Goal: Share content: Share content

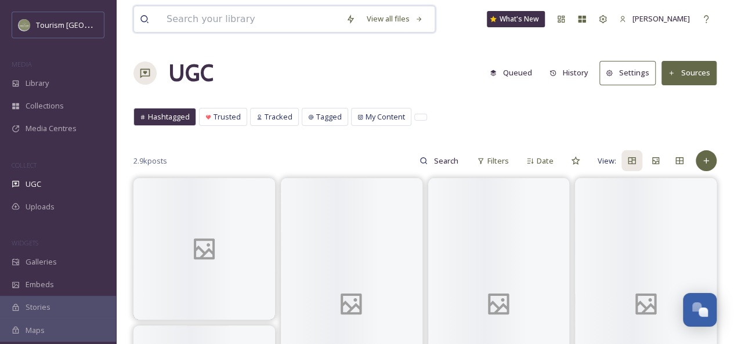
click at [195, 20] on input at bounding box center [250, 19] width 179 height 26
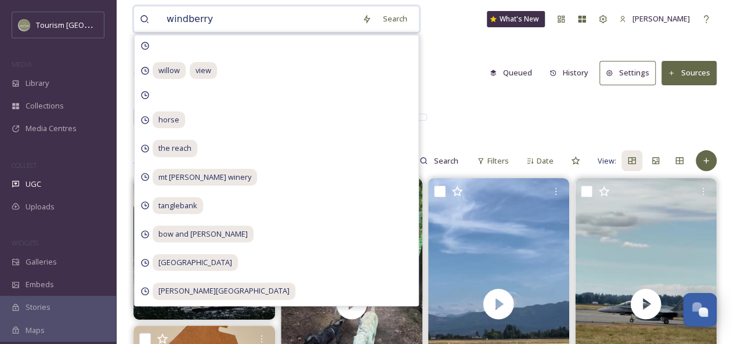
type input "windberry"
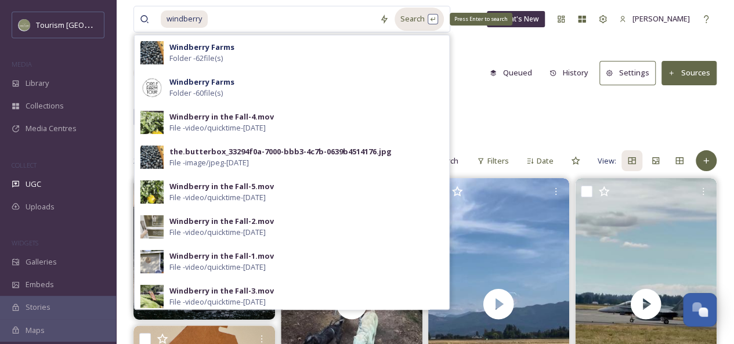
click at [419, 22] on div "Search Press Enter to search" at bounding box center [418, 19] width 49 height 23
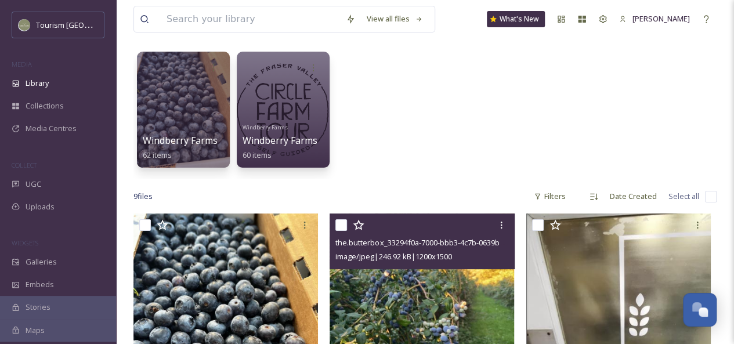
scroll to position [45, 0]
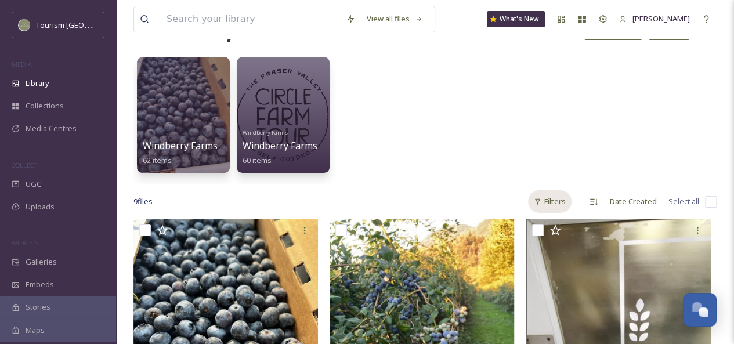
click at [562, 201] on div "Filters" at bounding box center [550, 201] width 44 height 23
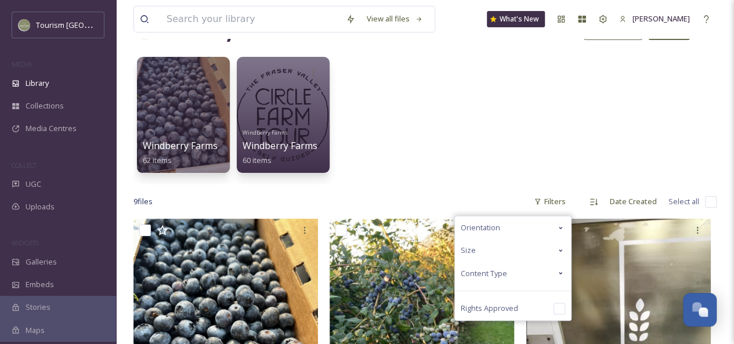
click at [553, 275] on div "Content Type" at bounding box center [513, 273] width 116 height 23
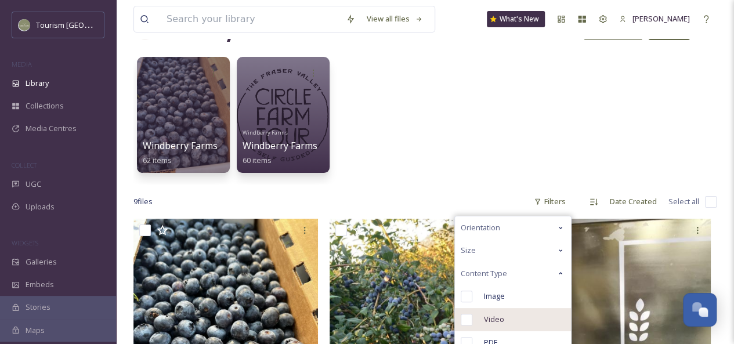
click at [496, 315] on span "Video" at bounding box center [494, 319] width 20 height 11
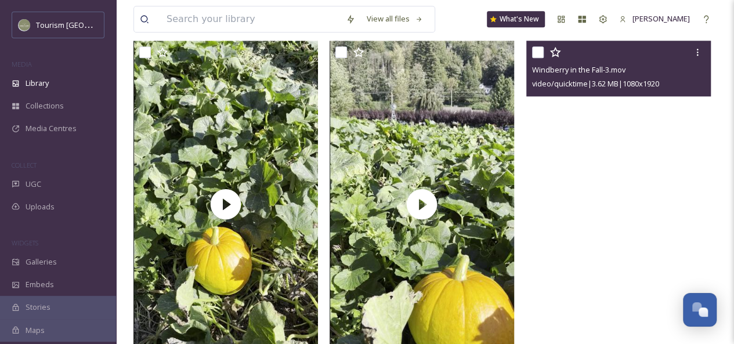
scroll to position [573, 0]
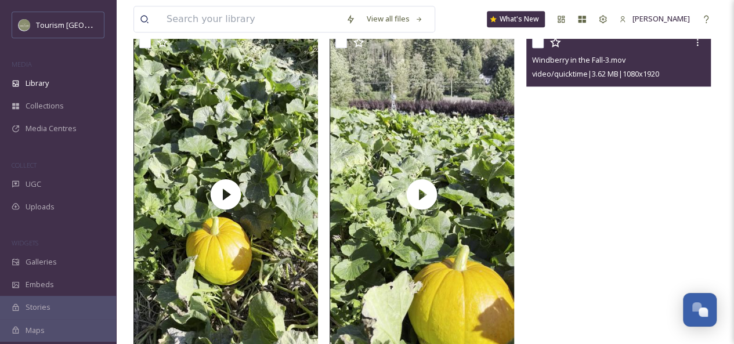
click at [639, 142] on video "Windberry in the Fall-3.mov" at bounding box center [618, 195] width 184 height 328
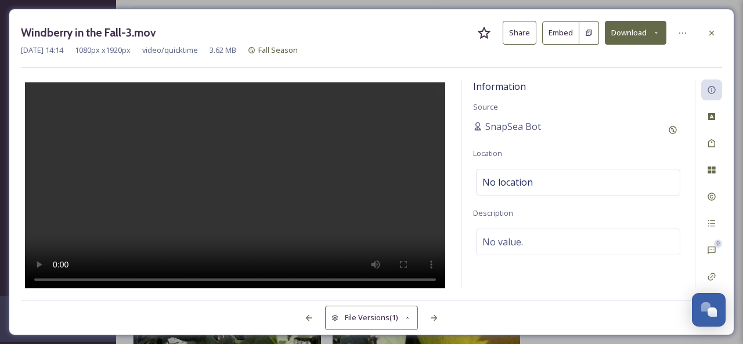
click at [517, 31] on button "Share" at bounding box center [519, 33] width 34 height 24
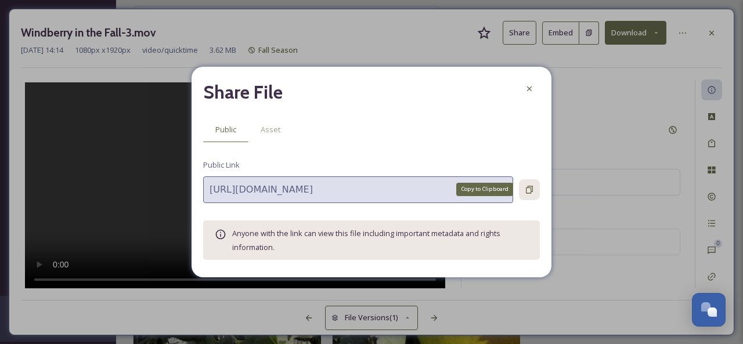
click at [530, 191] on icon at bounding box center [528, 189] width 9 height 9
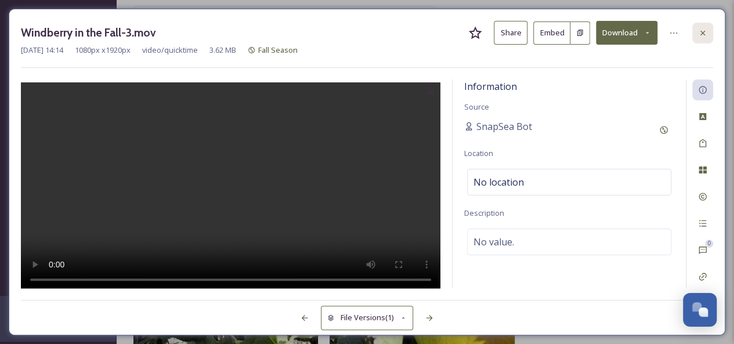
click at [703, 30] on icon at bounding box center [702, 32] width 9 height 9
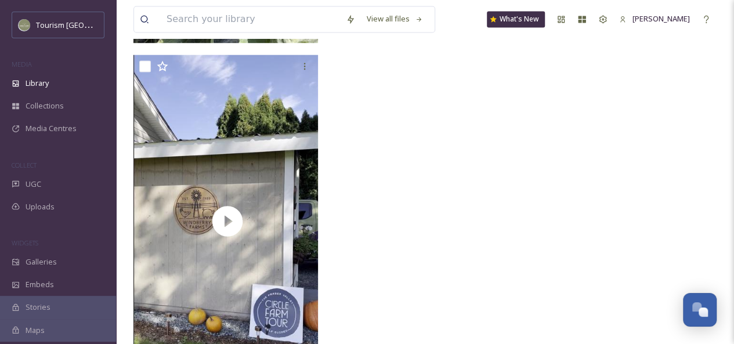
scroll to position [900, 0]
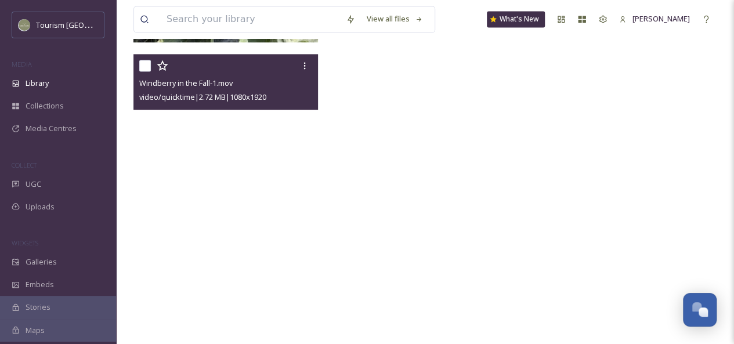
click at [268, 157] on video "Windberry in the Fall-1.mov" at bounding box center [225, 218] width 184 height 328
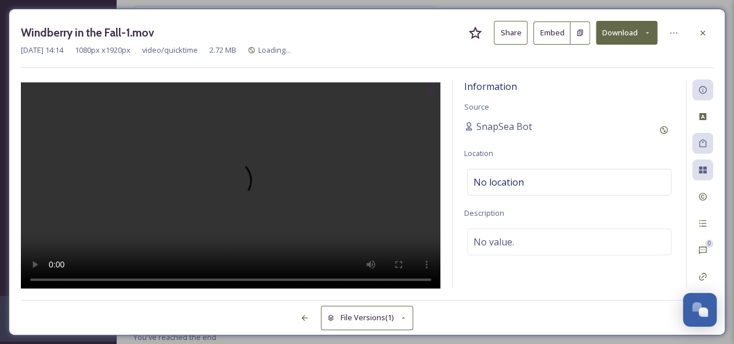
scroll to position [617, 0]
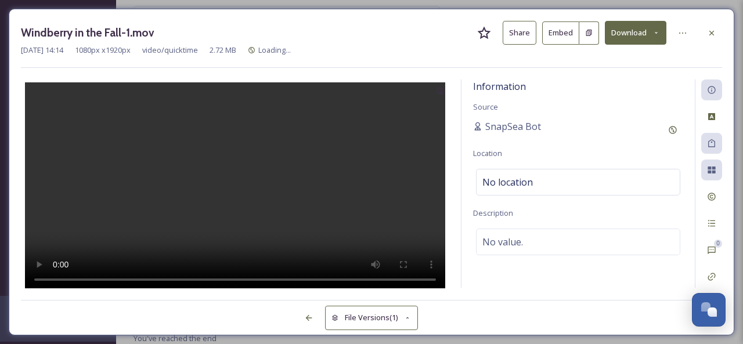
click at [515, 34] on button "Share" at bounding box center [519, 33] width 34 height 24
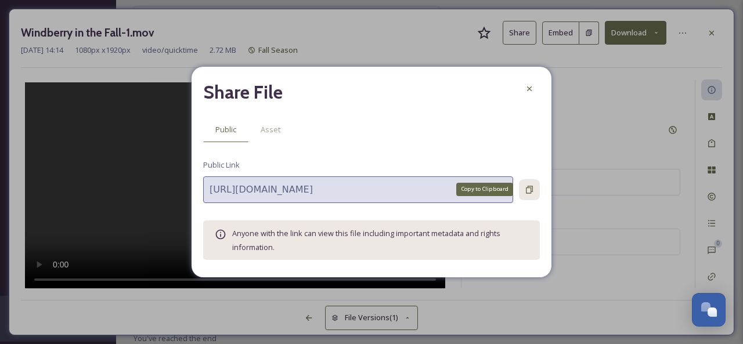
click at [530, 189] on icon at bounding box center [528, 189] width 9 height 9
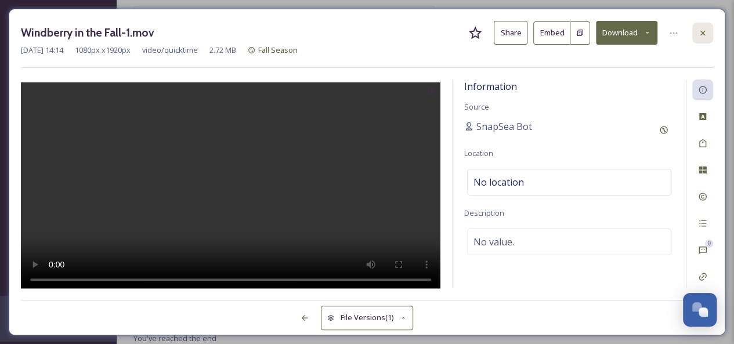
click at [701, 31] on icon at bounding box center [702, 32] width 9 height 9
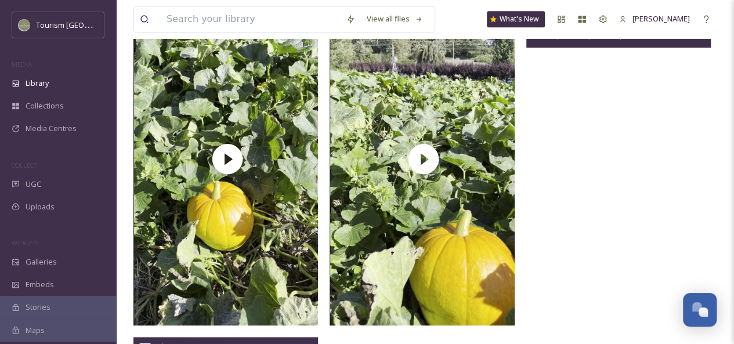
scroll to position [539, 0]
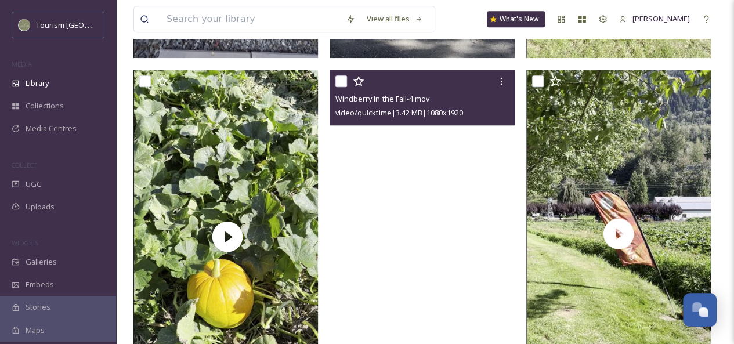
click at [435, 153] on video "Windberry in the Fall-4.mov" at bounding box center [422, 234] width 184 height 328
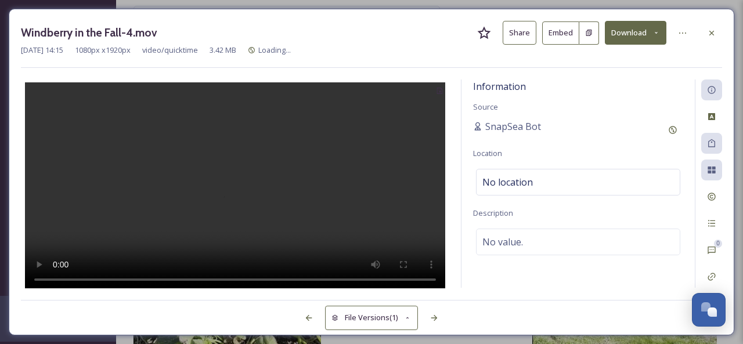
click at [526, 34] on button "Share" at bounding box center [519, 33] width 34 height 24
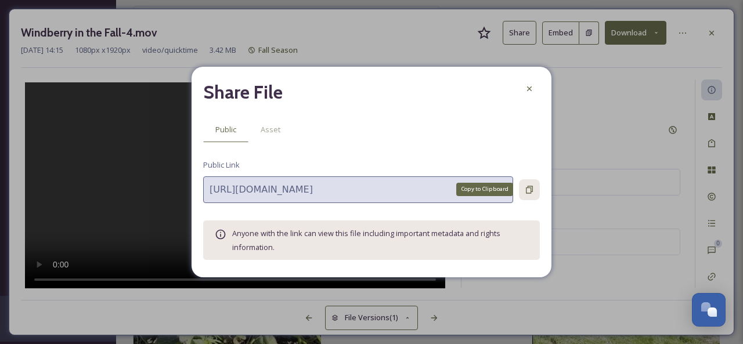
click at [527, 185] on icon at bounding box center [528, 189] width 9 height 9
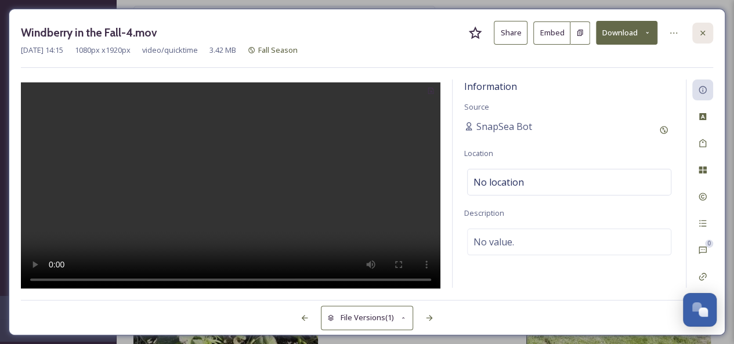
click at [703, 35] on icon at bounding box center [702, 32] width 9 height 9
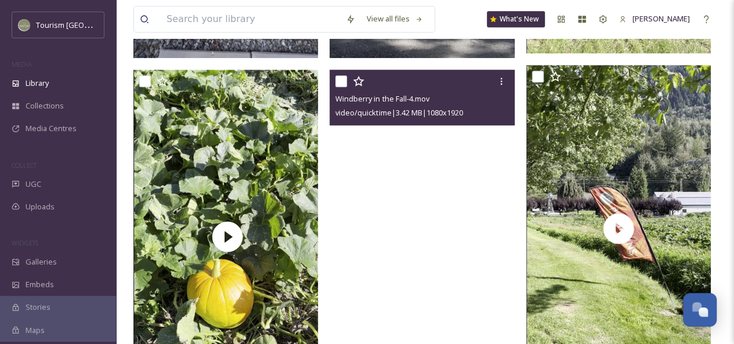
scroll to position [510, 0]
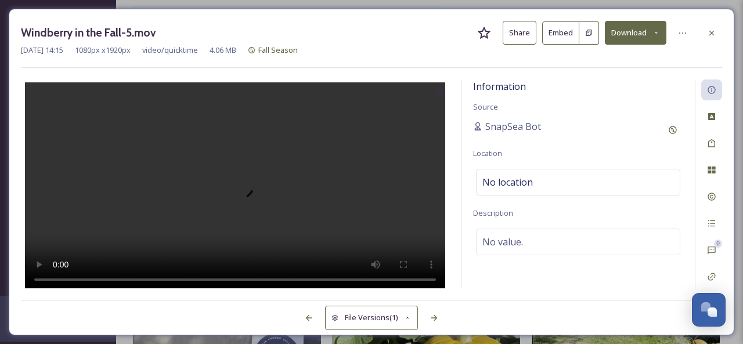
click at [522, 31] on button "Share" at bounding box center [519, 33] width 34 height 24
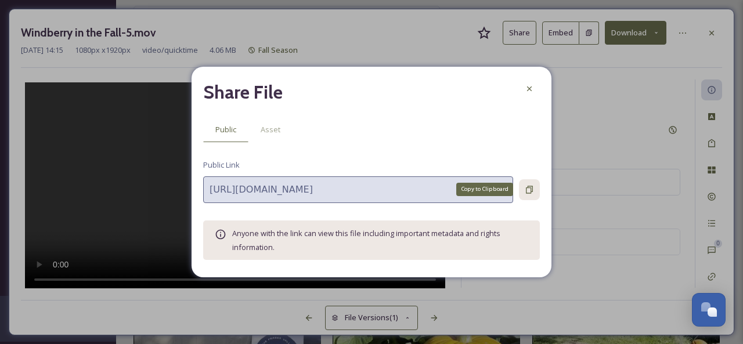
click at [530, 190] on icon at bounding box center [528, 189] width 9 height 9
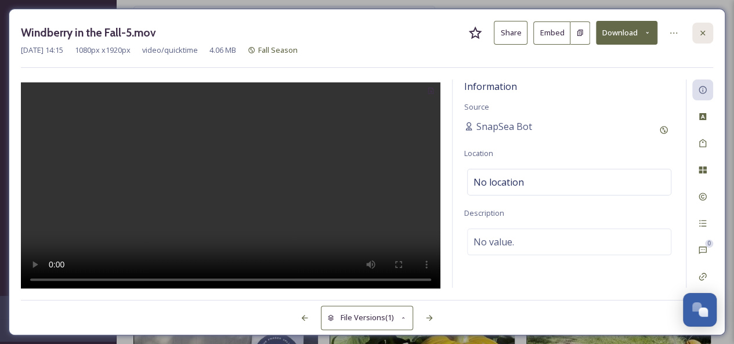
click at [701, 35] on icon at bounding box center [702, 32] width 9 height 9
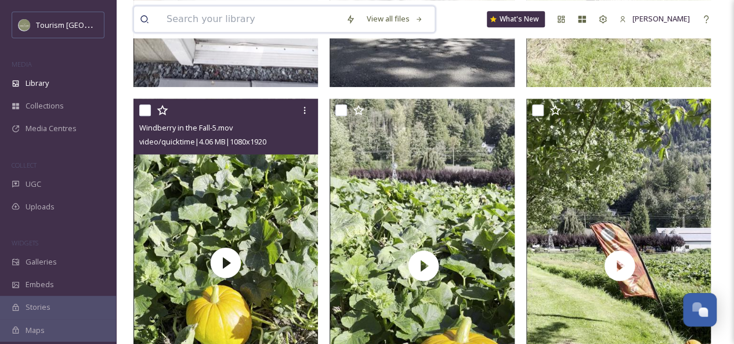
click at [229, 15] on input at bounding box center [250, 19] width 179 height 26
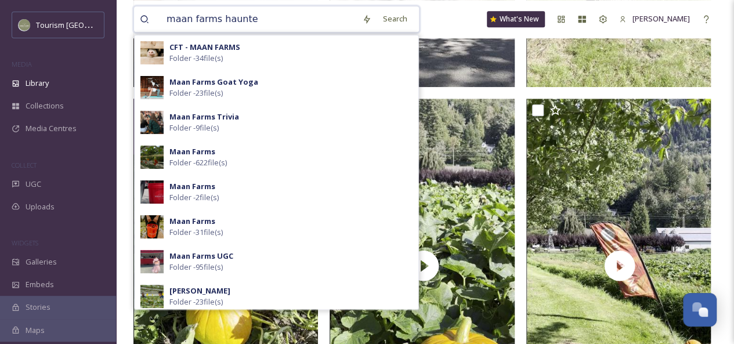
type input "maan farms haunted"
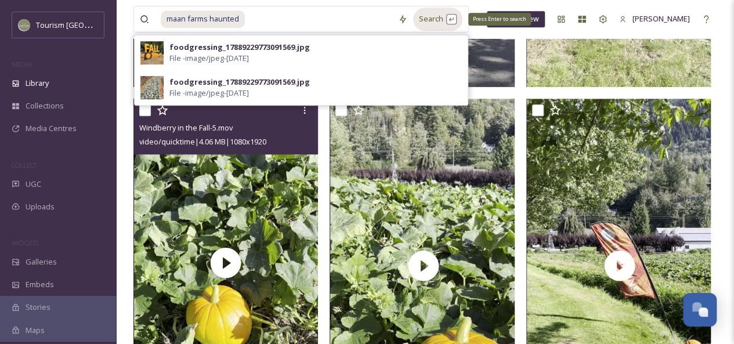
click at [442, 18] on div "Search Press Enter to search" at bounding box center [437, 19] width 49 height 23
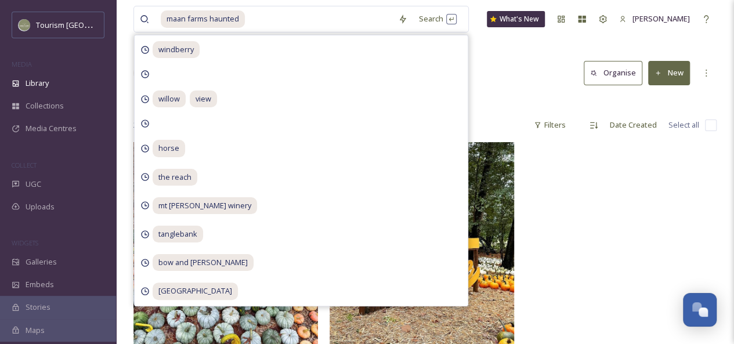
click at [526, 88] on div "Library Search Organise New" at bounding box center [424, 73] width 583 height 35
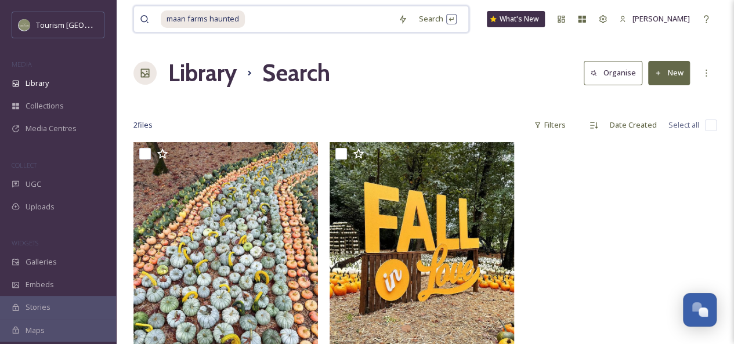
click at [249, 24] on input at bounding box center [319, 19] width 146 height 26
click at [277, 20] on input at bounding box center [319, 19] width 146 height 26
type input "maan farms"
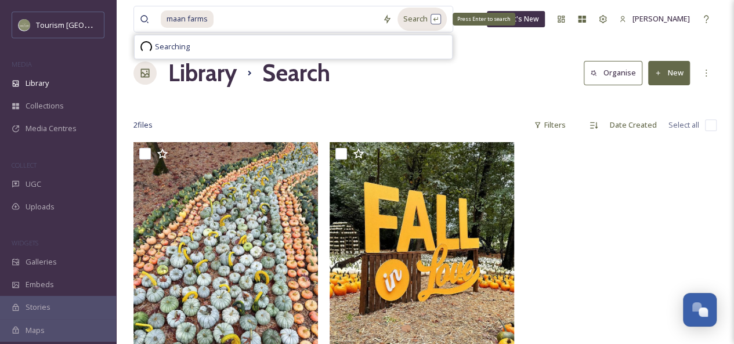
click at [411, 21] on div "Search Press Enter to search" at bounding box center [421, 19] width 49 height 23
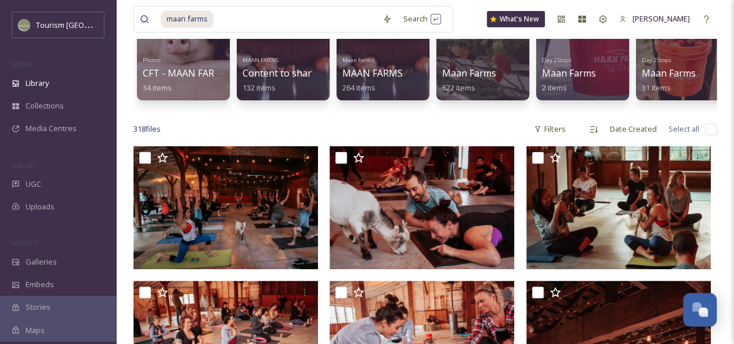
scroll to position [158, 0]
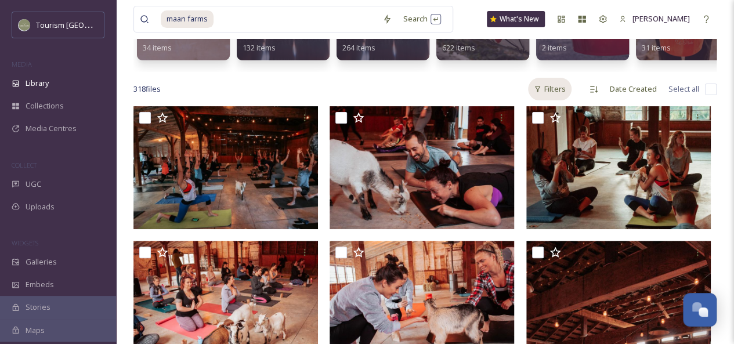
click at [550, 97] on div "Filters" at bounding box center [550, 89] width 44 height 23
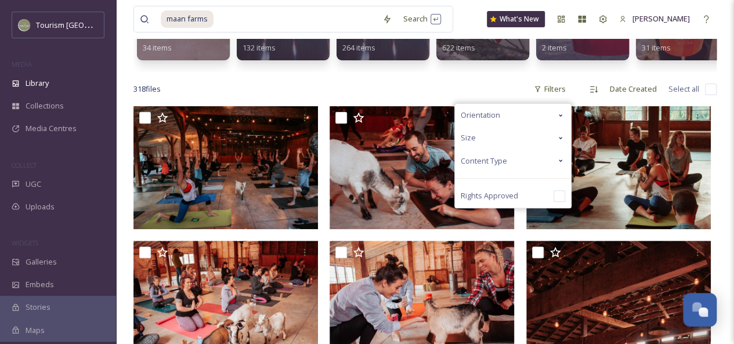
click at [550, 171] on div "Content Type" at bounding box center [513, 161] width 116 height 23
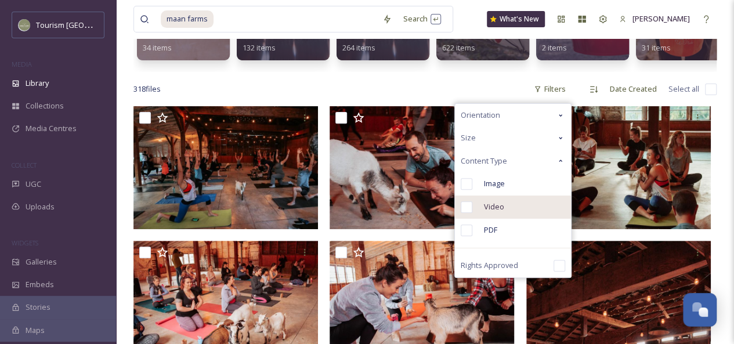
click at [519, 214] on div "Video" at bounding box center [513, 207] width 116 height 23
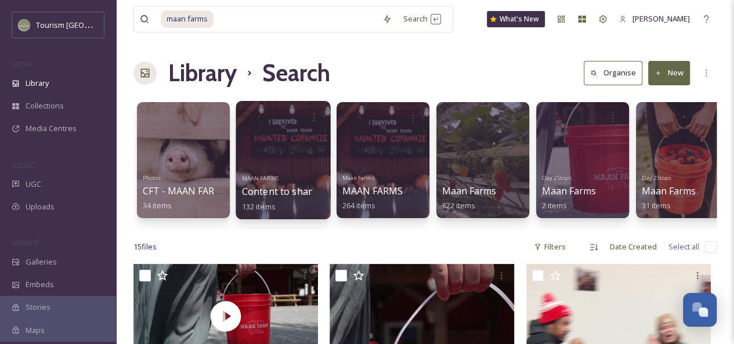
click at [301, 151] on div at bounding box center [283, 160] width 95 height 118
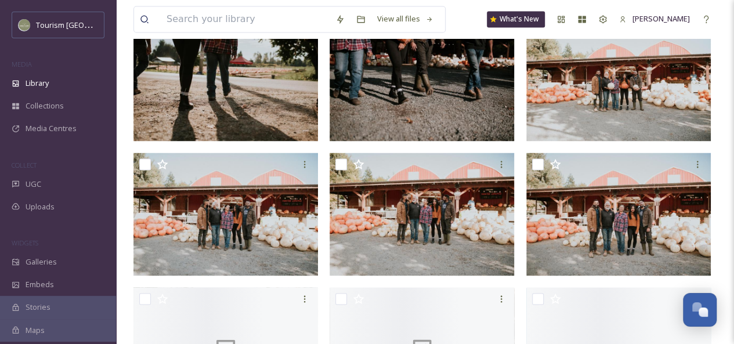
scroll to position [950, 0]
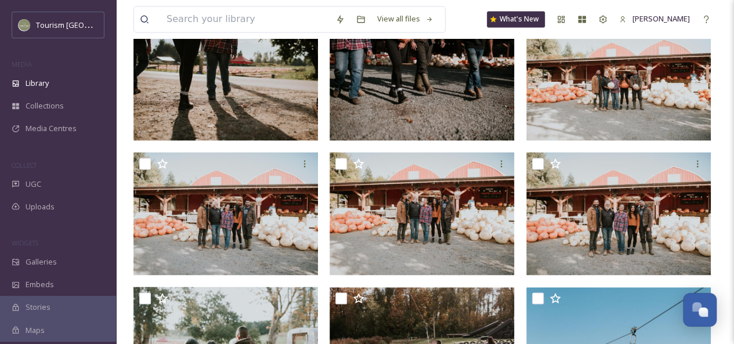
drag, startPoint x: 728, startPoint y: 198, endPoint x: 722, endPoint y: 42, distance: 156.1
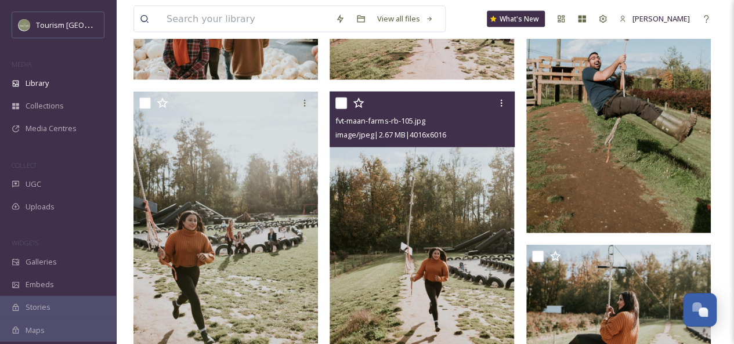
scroll to position [1418, 0]
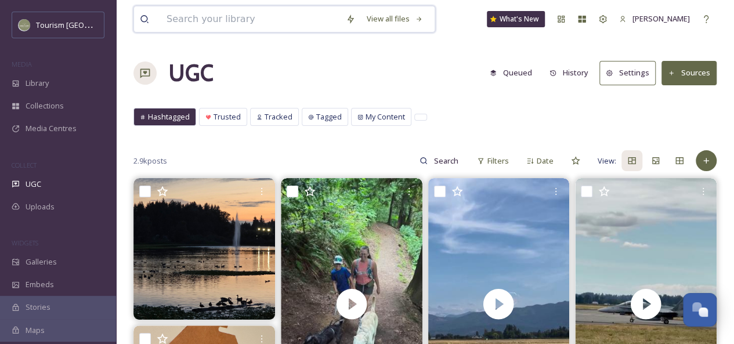
click at [225, 20] on input at bounding box center [250, 19] width 179 height 26
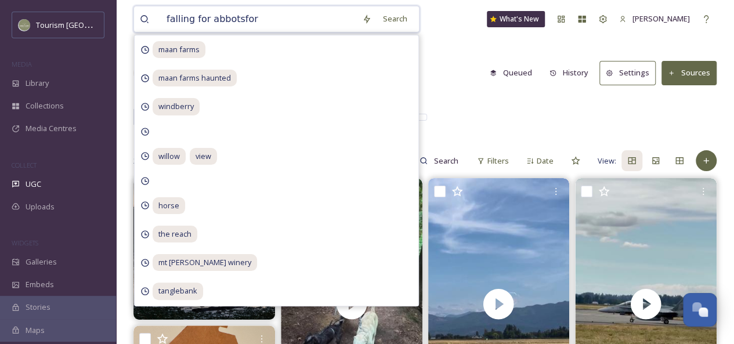
type input "falling for abbotsford"
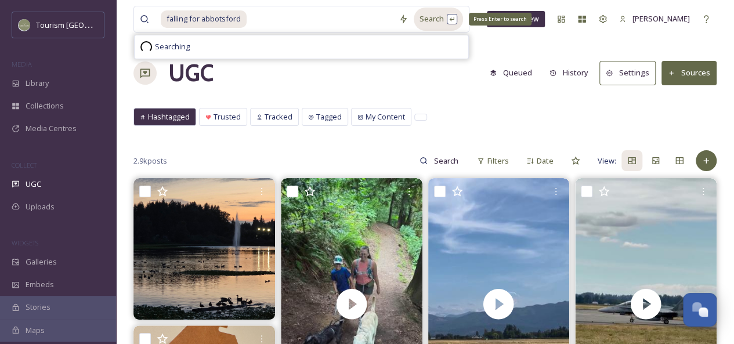
click at [429, 19] on div "Search Press Enter to search" at bounding box center [438, 19] width 49 height 23
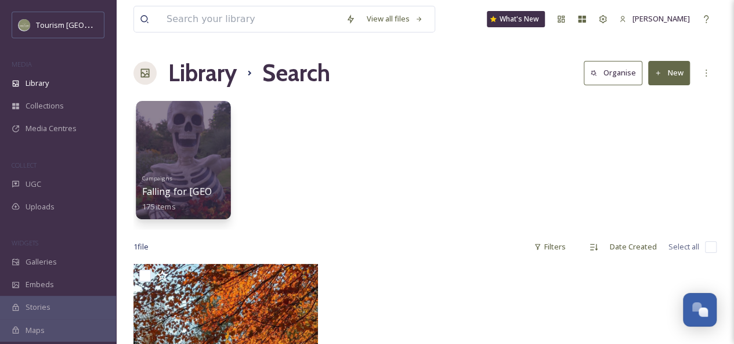
click at [186, 144] on div at bounding box center [183, 160] width 95 height 118
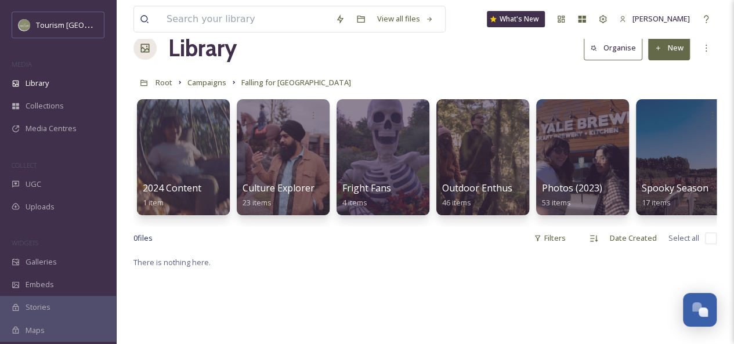
scroll to position [26, 0]
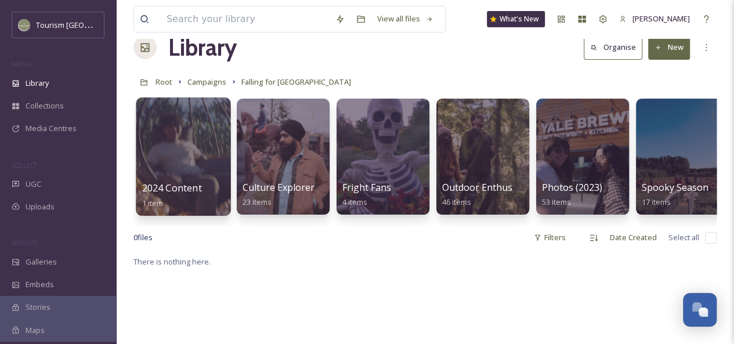
click at [211, 157] on div at bounding box center [183, 156] width 95 height 118
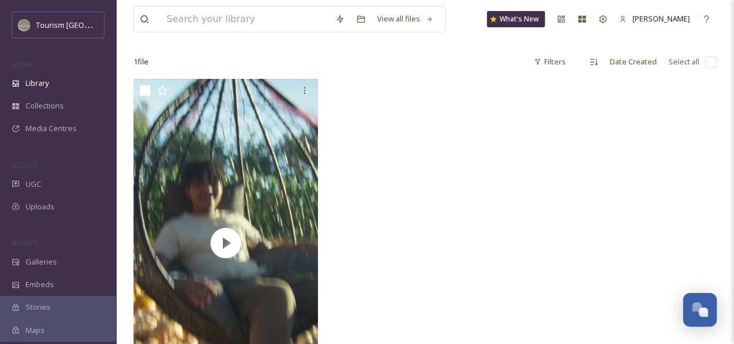
scroll to position [87, 0]
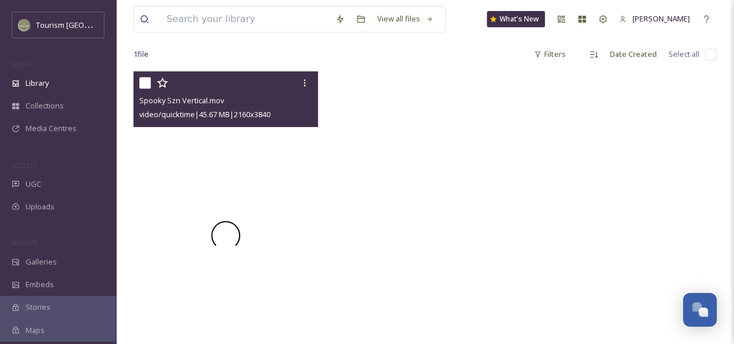
click at [246, 172] on div at bounding box center [225, 235] width 184 height 328
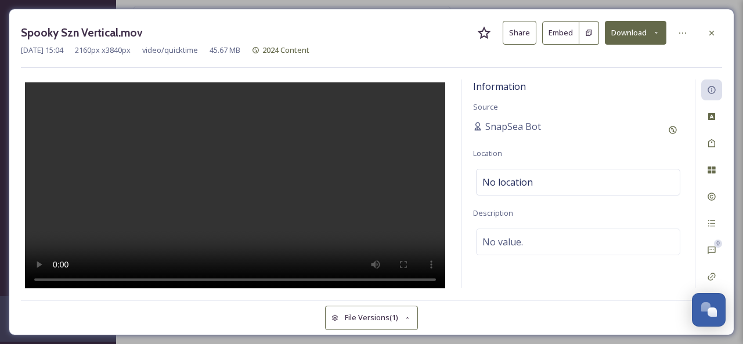
click at [520, 37] on button "Share" at bounding box center [519, 33] width 34 height 24
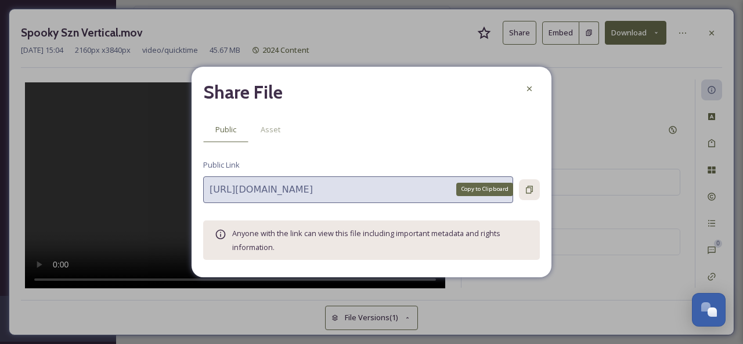
click at [530, 185] on icon at bounding box center [528, 189] width 9 height 9
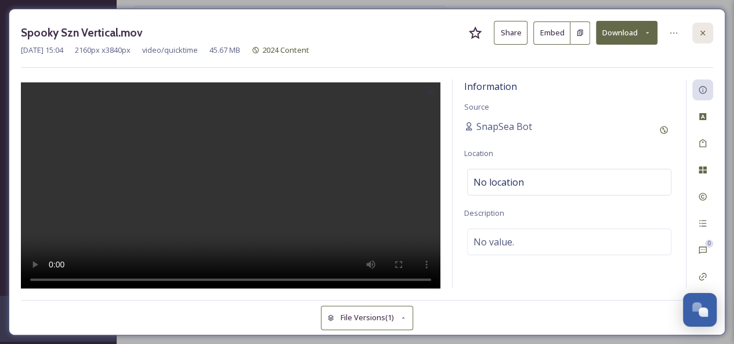
click at [701, 30] on icon at bounding box center [702, 32] width 5 height 5
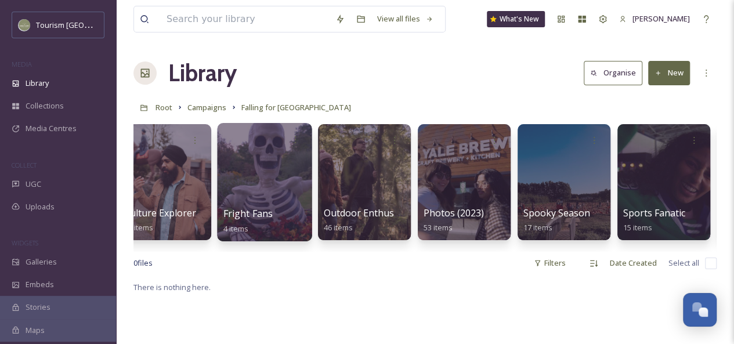
scroll to position [0, 215]
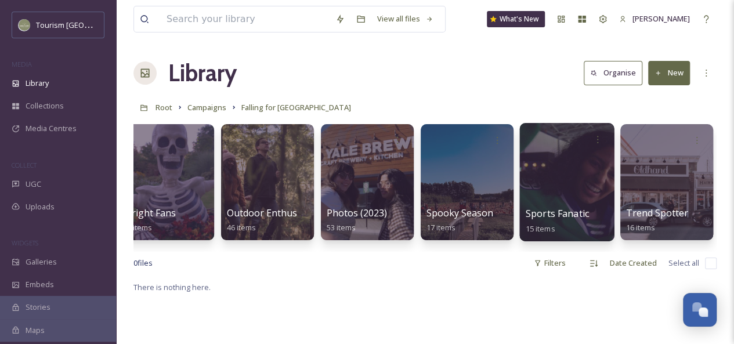
click at [576, 187] on div at bounding box center [566, 182] width 95 height 118
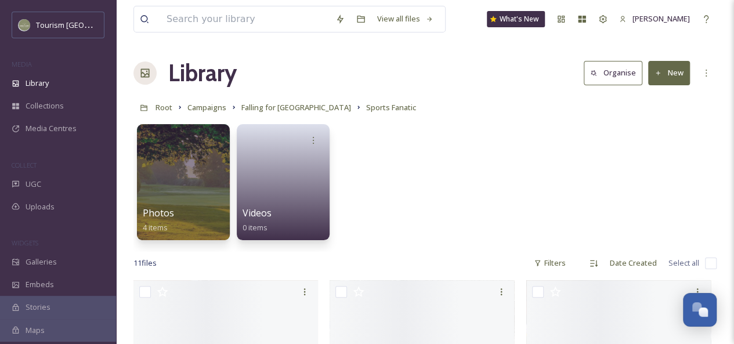
scroll to position [19, 0]
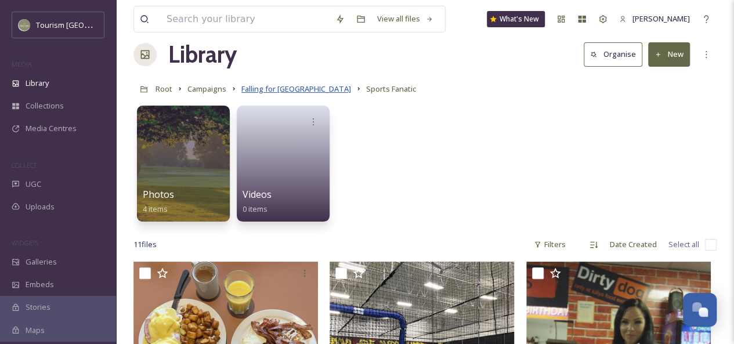
click at [287, 91] on span "Falling for [GEOGRAPHIC_DATA]" at bounding box center [296, 89] width 110 height 10
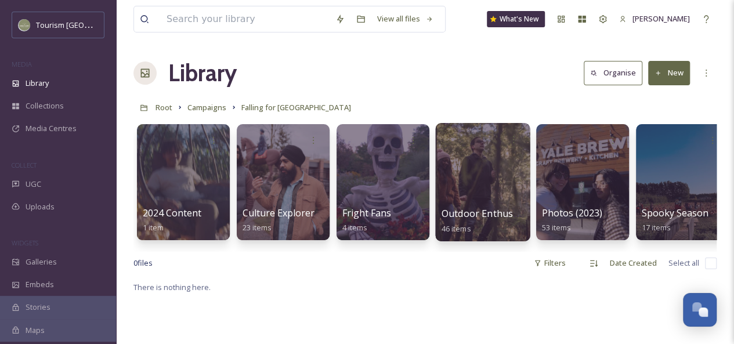
click at [483, 190] on div at bounding box center [482, 182] width 95 height 118
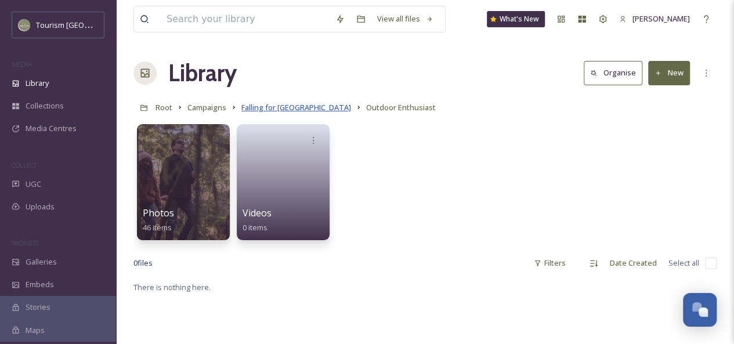
click at [272, 107] on span "Falling for [GEOGRAPHIC_DATA]" at bounding box center [296, 107] width 110 height 10
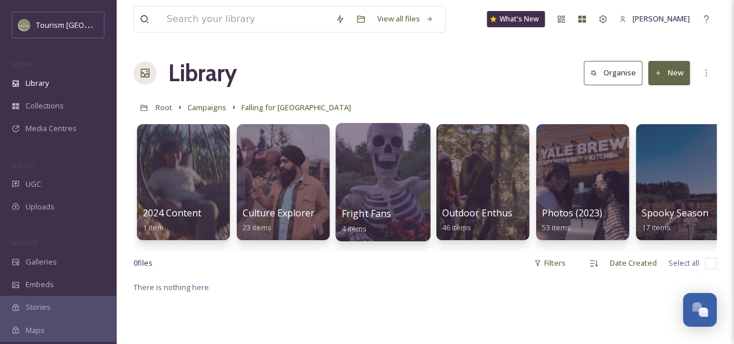
click at [387, 193] on div at bounding box center [382, 182] width 95 height 118
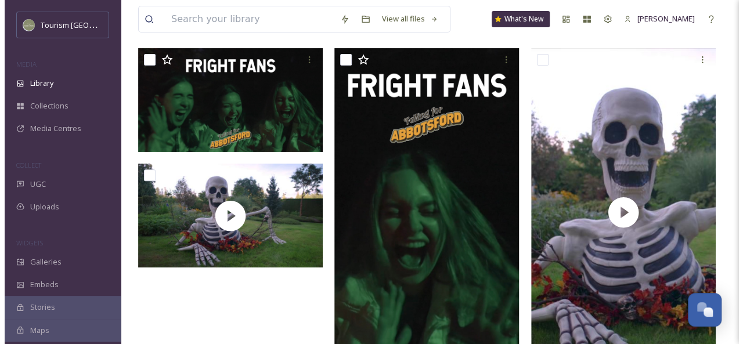
scroll to position [161, 0]
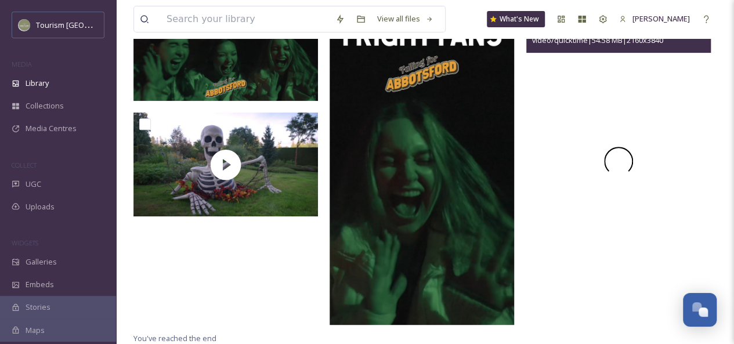
click at [581, 216] on div at bounding box center [618, 161] width 184 height 328
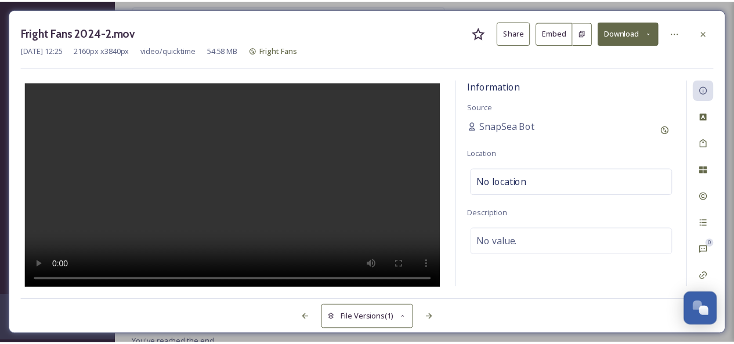
scroll to position [158, 0]
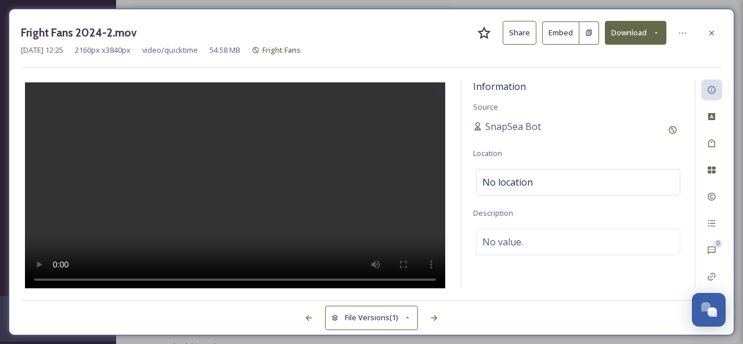
click at [522, 34] on button "Share" at bounding box center [519, 33] width 34 height 24
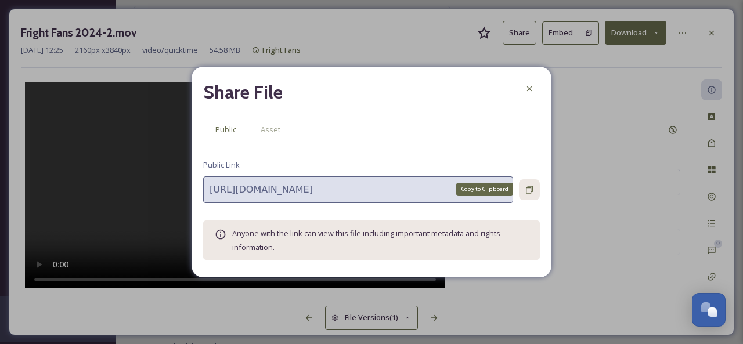
click at [531, 189] on icon at bounding box center [528, 189] width 9 height 9
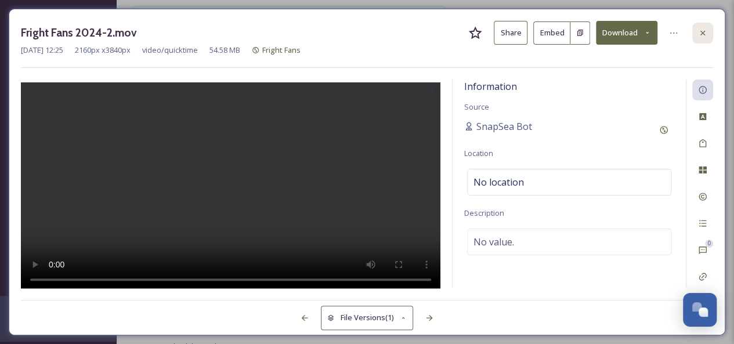
click at [710, 33] on div at bounding box center [702, 33] width 21 height 21
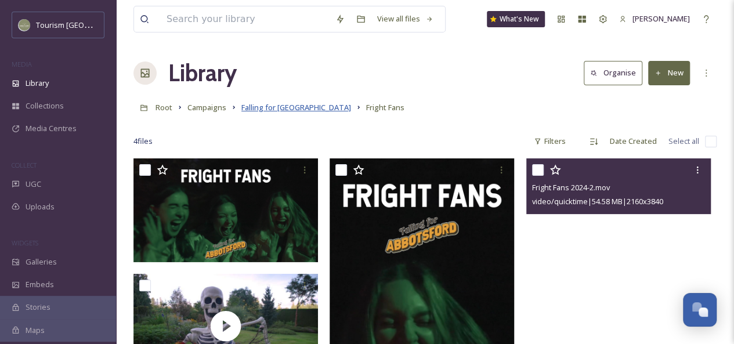
click at [296, 110] on span "Falling for [GEOGRAPHIC_DATA]" at bounding box center [296, 107] width 110 height 10
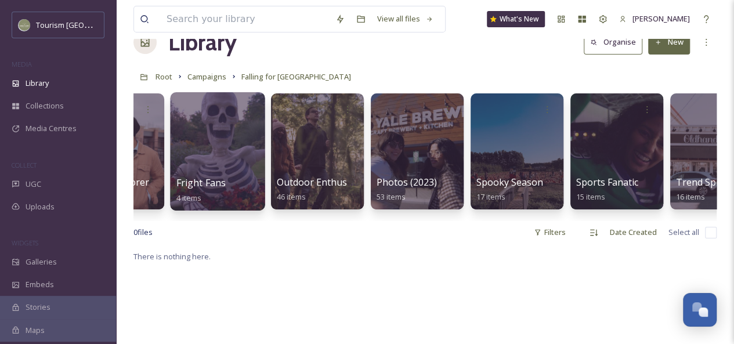
scroll to position [0, 215]
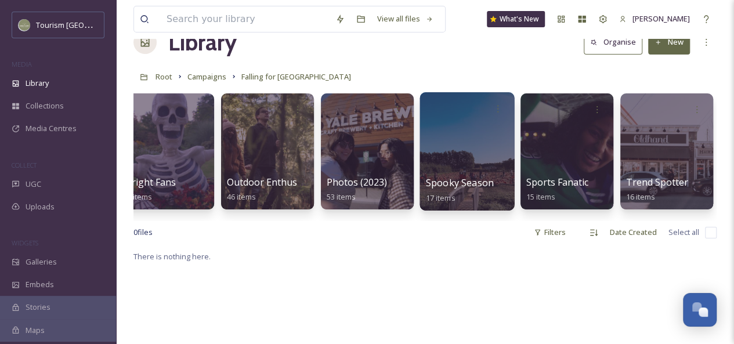
click at [479, 149] on div at bounding box center [466, 151] width 95 height 118
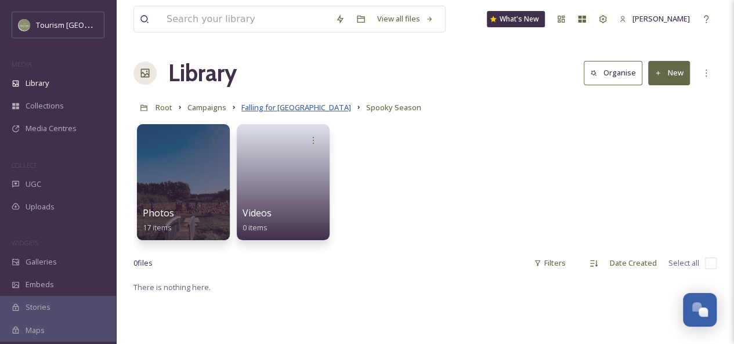
click at [288, 106] on span "Falling for [GEOGRAPHIC_DATA]" at bounding box center [296, 107] width 110 height 10
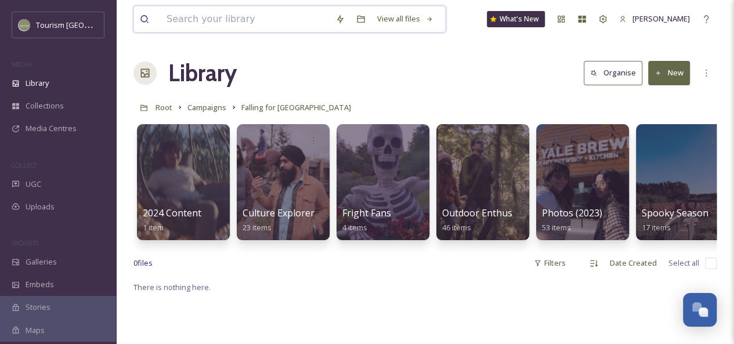
click at [219, 19] on input at bounding box center [245, 19] width 169 height 26
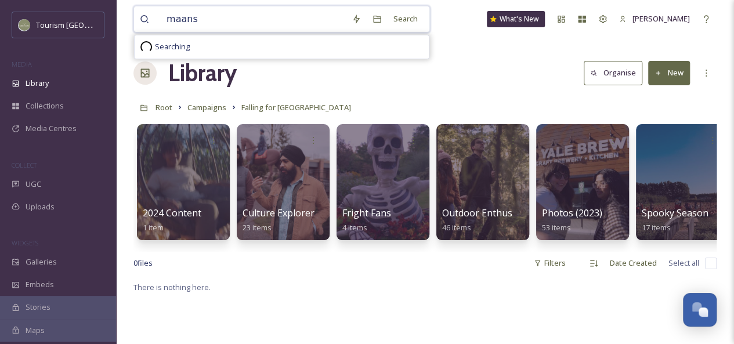
type input "maans"
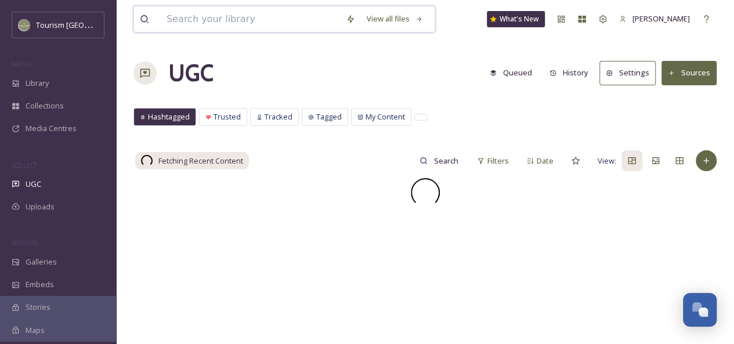
click at [208, 19] on input at bounding box center [250, 19] width 179 height 26
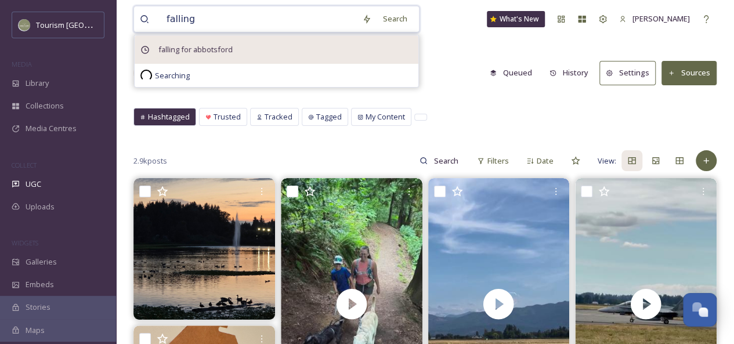
type input "falling"
click at [210, 48] on span "falling for abbotsford" at bounding box center [196, 49] width 86 height 17
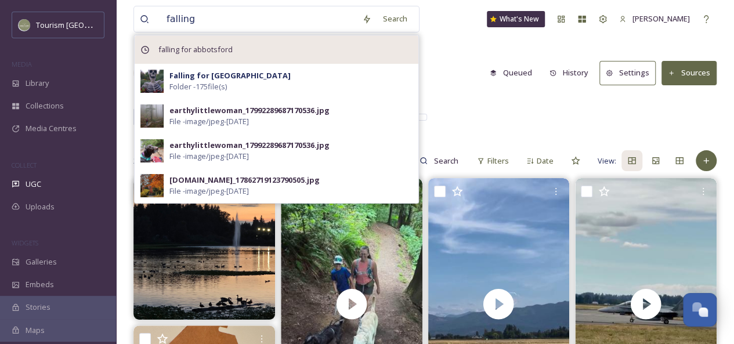
click at [211, 42] on span "falling for abbotsford" at bounding box center [196, 49] width 86 height 17
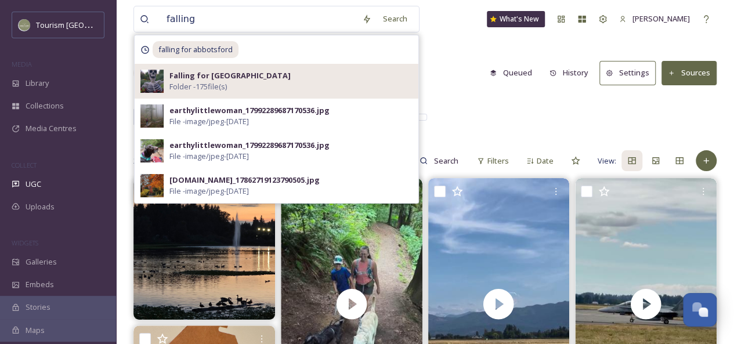
click at [238, 82] on div "Falling for Abbotsford Folder - 175 file(s)" at bounding box center [290, 81] width 243 height 22
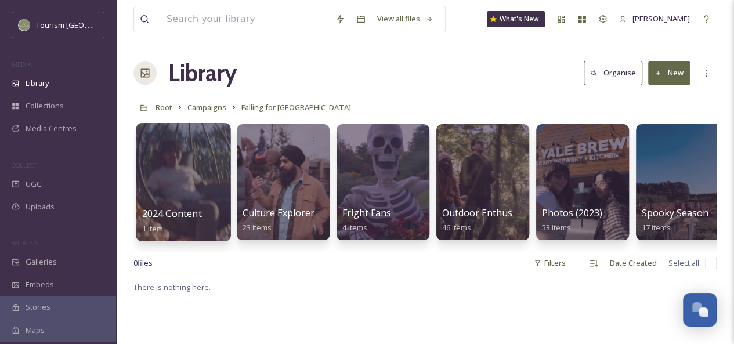
click at [192, 185] on div at bounding box center [183, 182] width 95 height 118
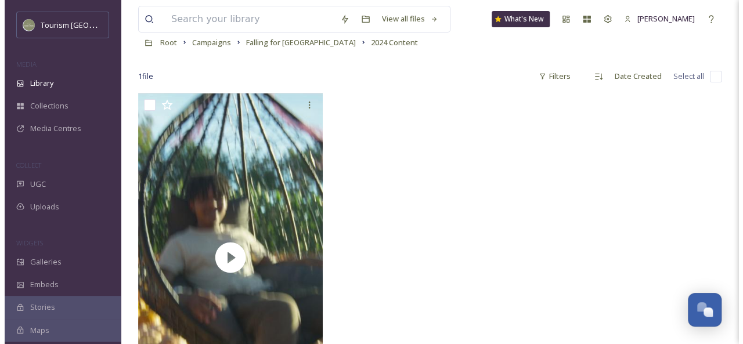
scroll to position [154, 0]
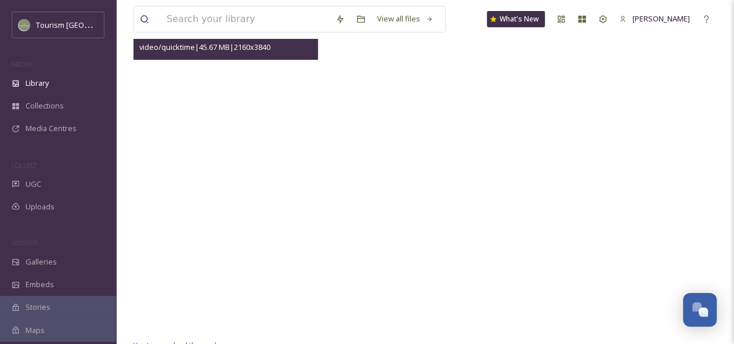
click at [272, 165] on video "Spooky Szn Vertical.mov" at bounding box center [225, 168] width 184 height 328
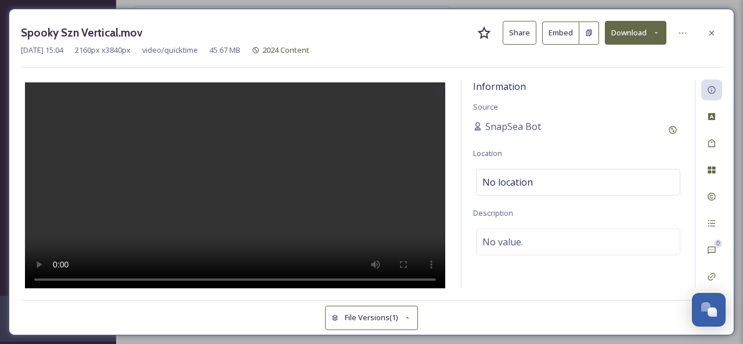
click at [521, 34] on button "Share" at bounding box center [519, 33] width 34 height 24
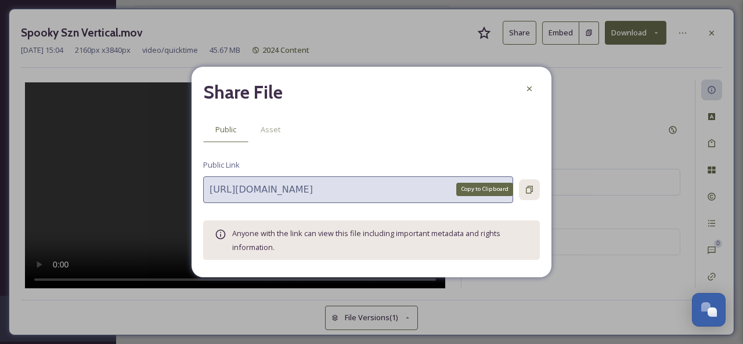
click at [531, 189] on icon at bounding box center [529, 190] width 7 height 8
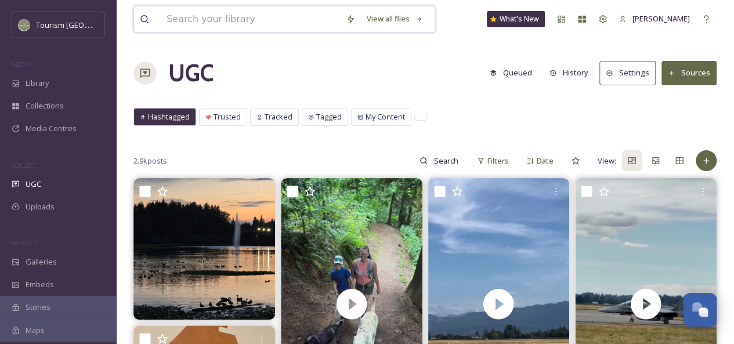
click at [194, 21] on input at bounding box center [250, 19] width 179 height 26
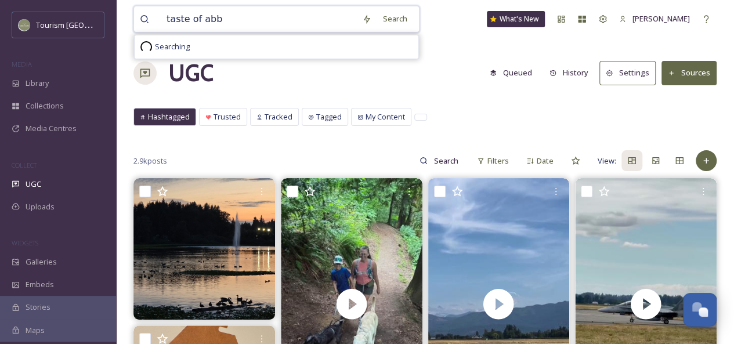
type input "taste of abby"
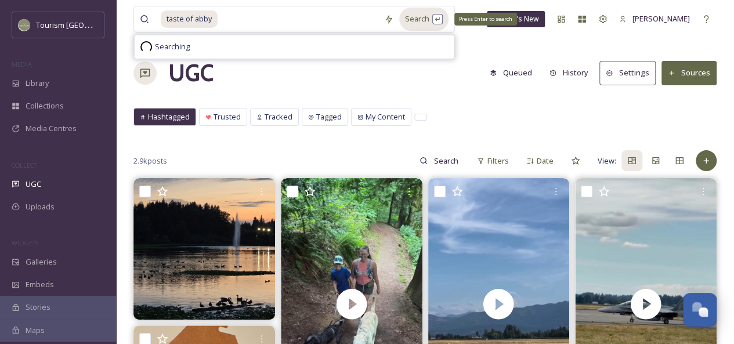
click at [411, 21] on div "Search Press Enter to search" at bounding box center [423, 19] width 49 height 23
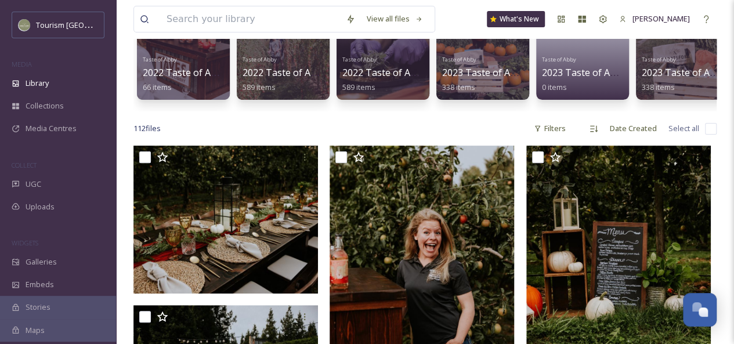
scroll to position [119, 0]
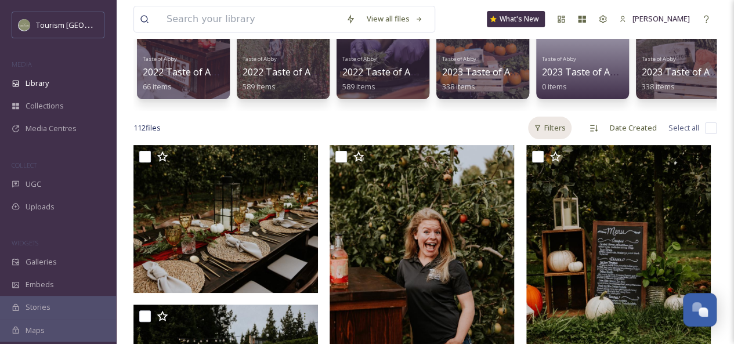
click at [553, 137] on div "Filters" at bounding box center [550, 128] width 44 height 23
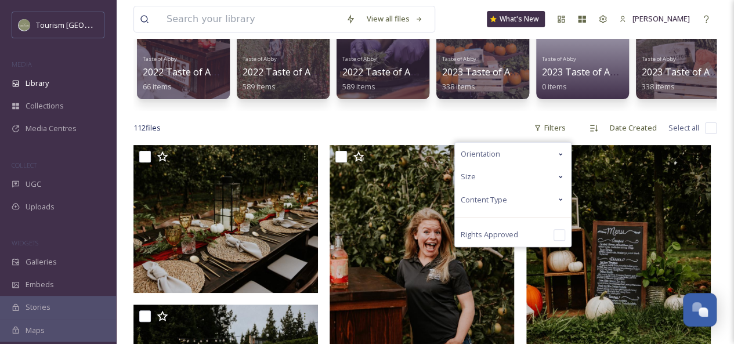
click at [548, 208] on div "Content Type" at bounding box center [513, 200] width 116 height 23
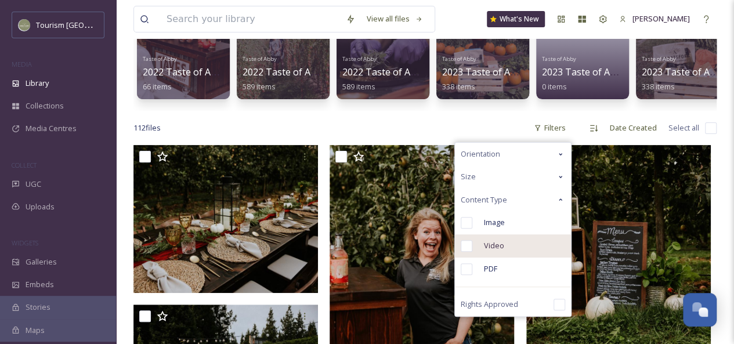
click at [505, 253] on div "Video" at bounding box center [513, 245] width 116 height 23
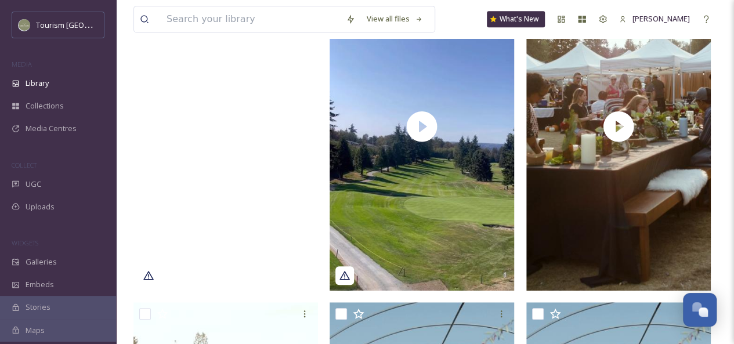
scroll to position [303, 0]
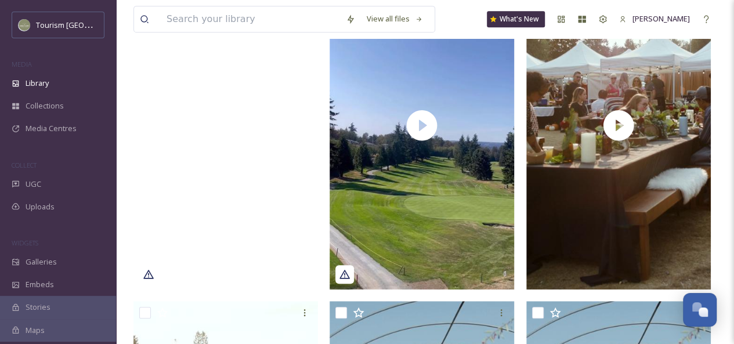
click at [237, 190] on video "tourismabbotsford_17954100965091724.mp4" at bounding box center [225, 125] width 184 height 328
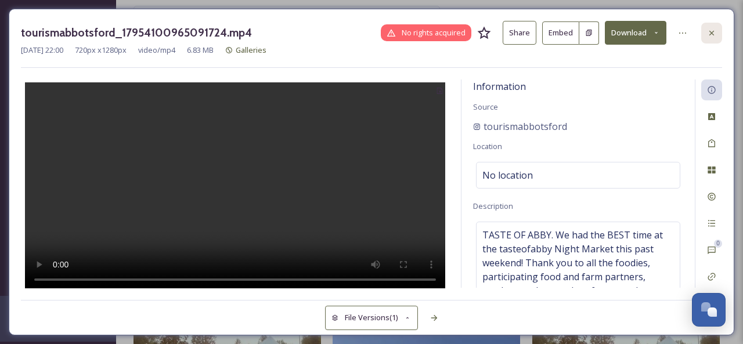
click at [712, 31] on icon at bounding box center [711, 32] width 9 height 9
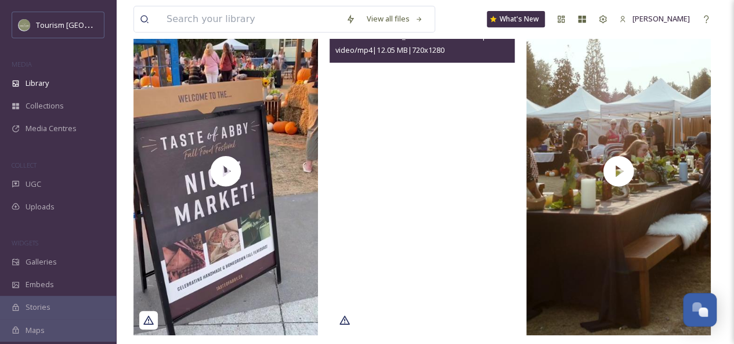
scroll to position [258, 0]
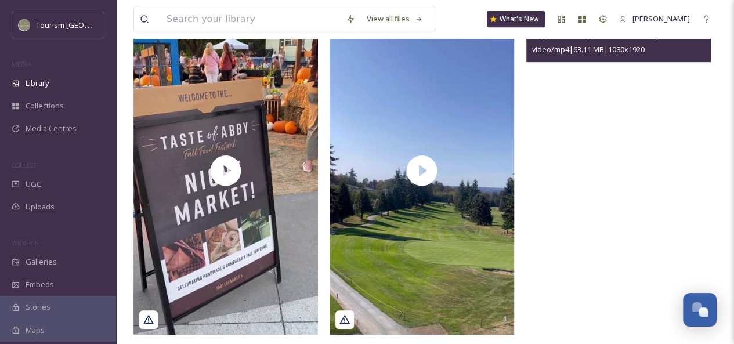
click at [585, 220] on video "TA_TOA-TEASER_2023-15s-market.mp4" at bounding box center [618, 170] width 184 height 328
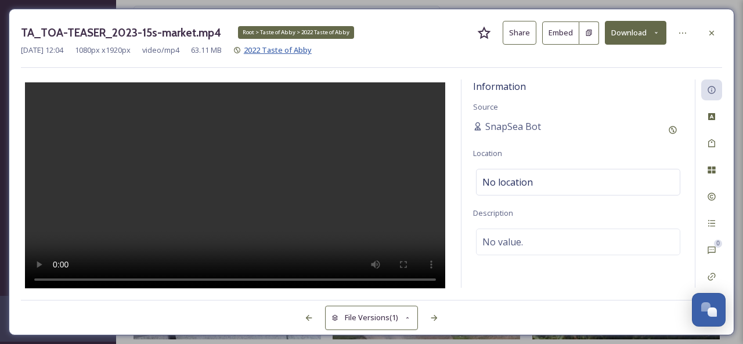
click at [307, 52] on span "2022 Taste of Abby" at bounding box center [278, 50] width 68 height 10
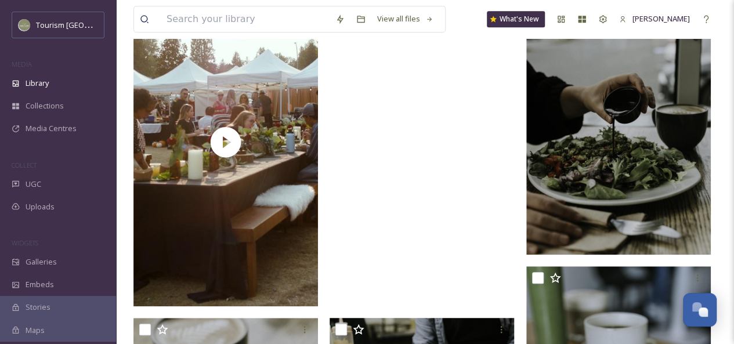
scroll to position [298, 0]
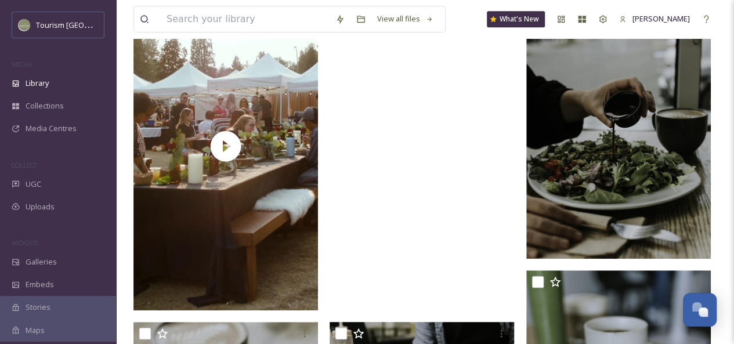
click at [378, 220] on video "TA_TOA-TEASER_2023-15s.mp4" at bounding box center [422, 146] width 184 height 328
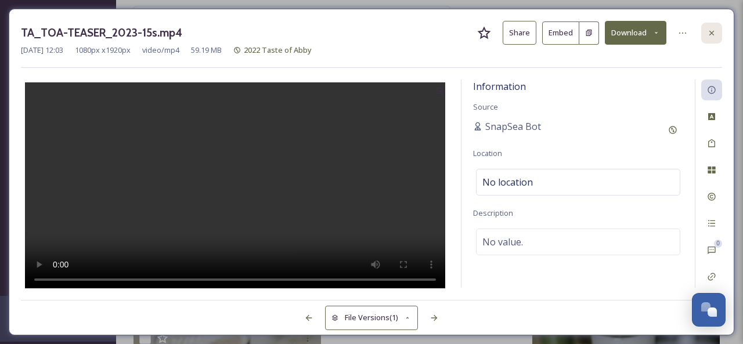
click at [711, 31] on icon at bounding box center [711, 32] width 9 height 9
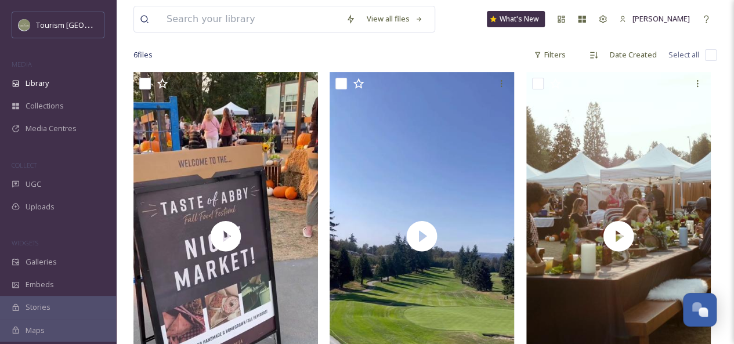
scroll to position [194, 0]
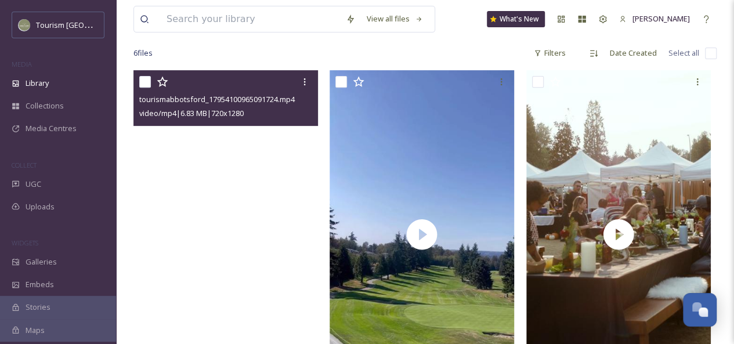
click at [255, 144] on video "tourismabbotsford_17954100965091724.mp4" at bounding box center [225, 234] width 184 height 328
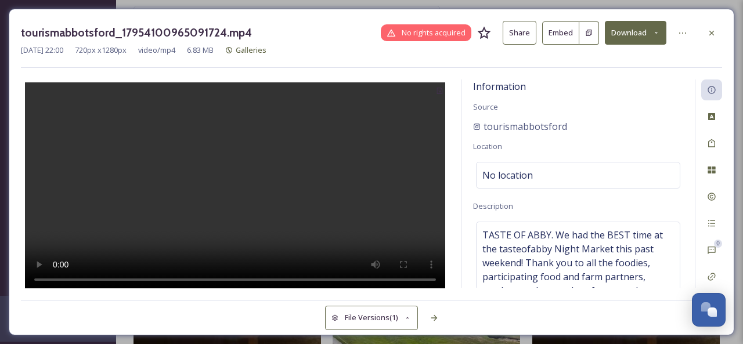
click at [522, 32] on button "Share" at bounding box center [519, 33] width 34 height 24
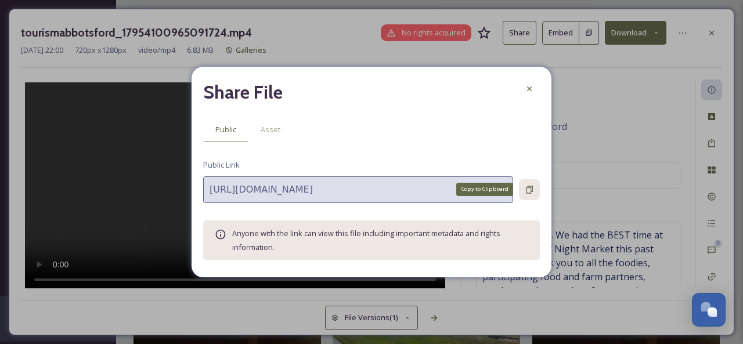
click at [529, 187] on icon at bounding box center [529, 190] width 7 height 8
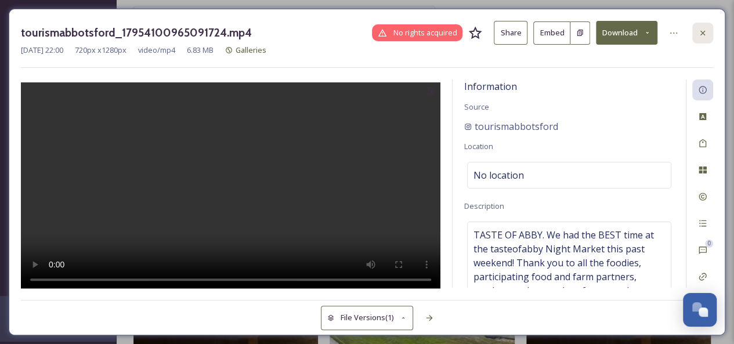
click at [702, 31] on icon at bounding box center [702, 32] width 5 height 5
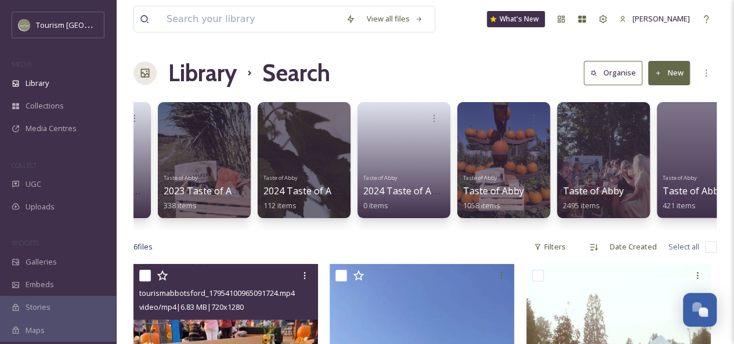
scroll to position [0, 477]
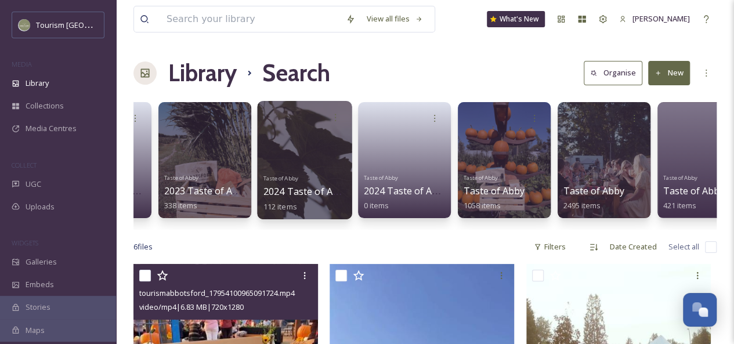
click at [316, 149] on div at bounding box center [304, 160] width 95 height 118
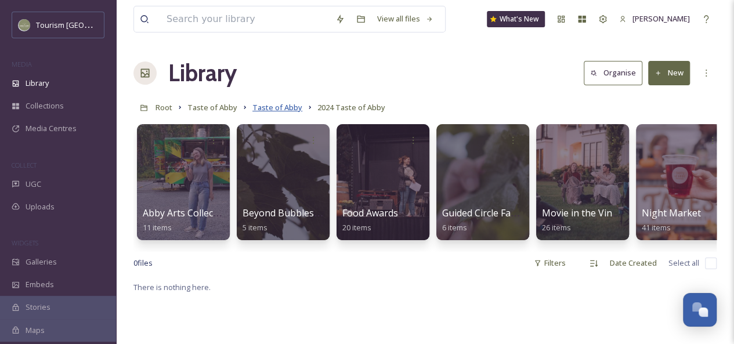
click at [277, 107] on span "Taste of Abby" at bounding box center [277, 107] width 50 height 10
